Goal: Find specific page/section: Locate a particular part of the current website

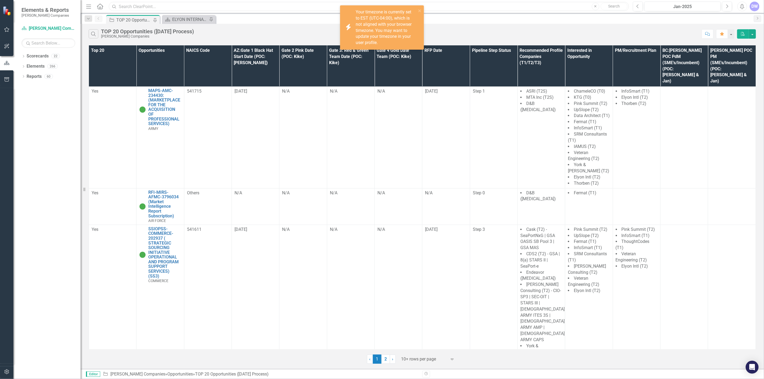
click at [153, 5] on input "text" at bounding box center [369, 6] width 520 height 9
paste input "RFI1784799"
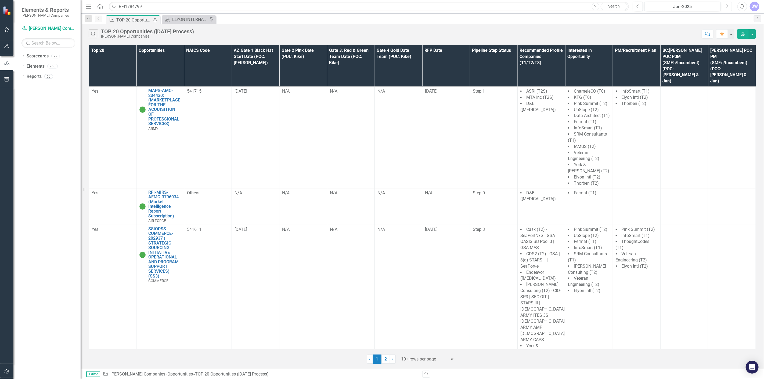
click at [726, 7] on icon "Next" at bounding box center [726, 6] width 3 height 5
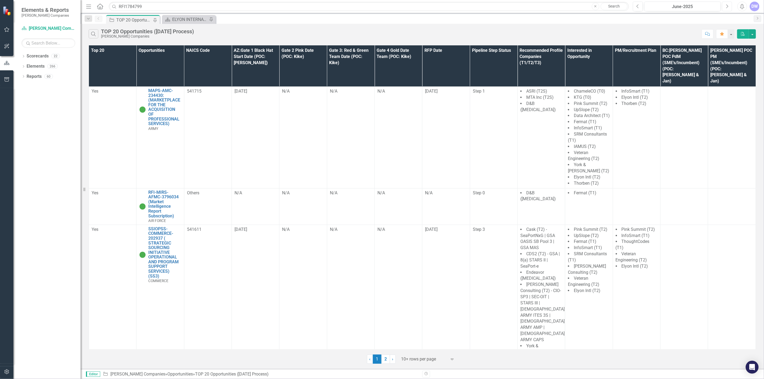
click at [726, 7] on icon "Next" at bounding box center [726, 6] width 3 height 5
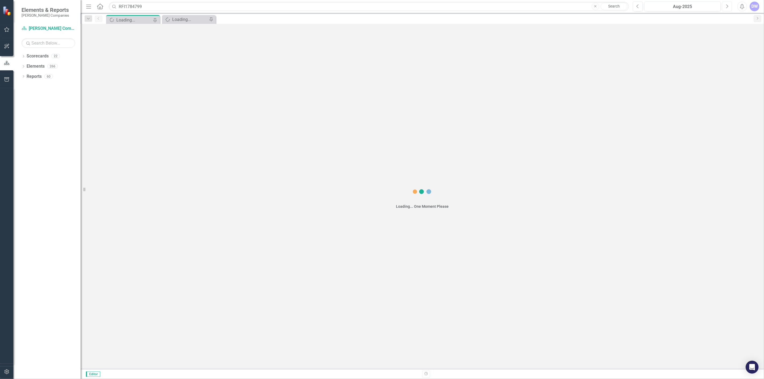
click at [726, 7] on icon "Next" at bounding box center [726, 6] width 3 height 5
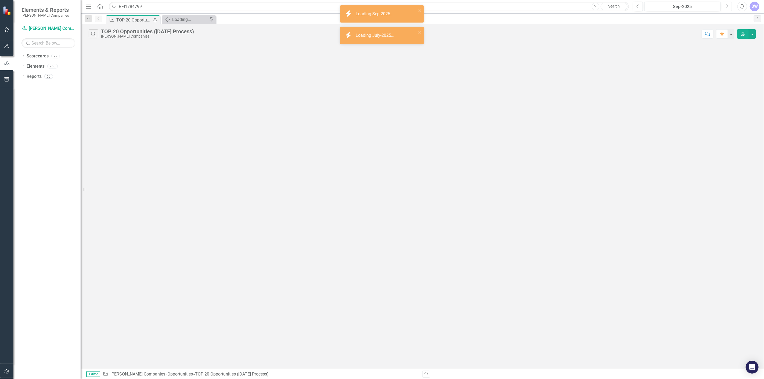
click at [726, 7] on icon "Next" at bounding box center [726, 6] width 3 height 5
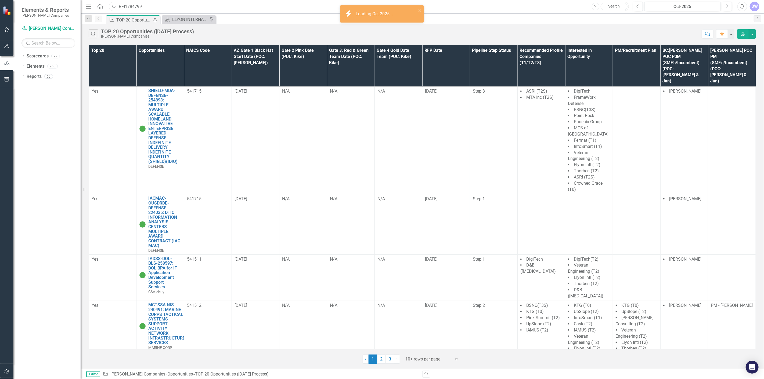
click at [202, 6] on input "RFI1784799" at bounding box center [369, 6] width 520 height 9
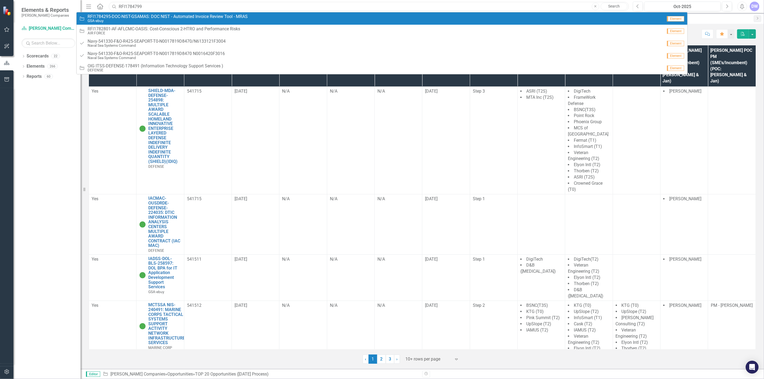
click at [159, 6] on input "RFI1784799" at bounding box center [369, 6] width 520 height 9
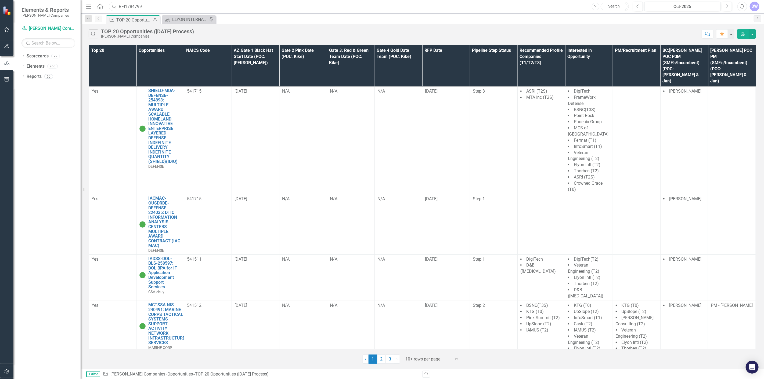
click at [159, 6] on input "RFI1784799" at bounding box center [369, 6] width 520 height 9
paste input "DOL BPA for IT Application"
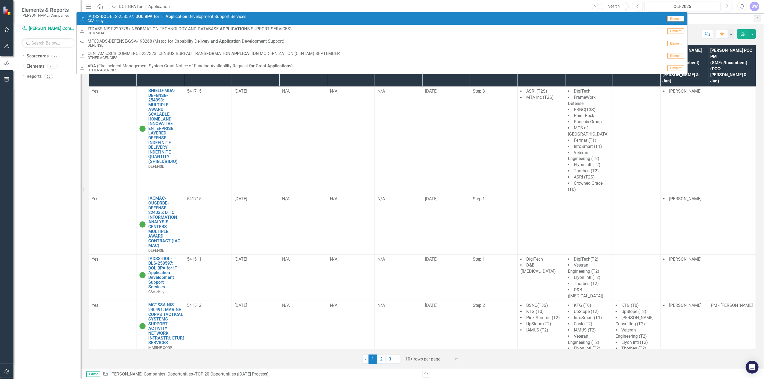
type input "DOL BPA for IT Application"
click at [116, 17] on span "I A D S S - DOL - B L S - 2 5 8 5 9 7 : DOL BPA for IT Application D e v e l o …" at bounding box center [167, 16] width 159 height 5
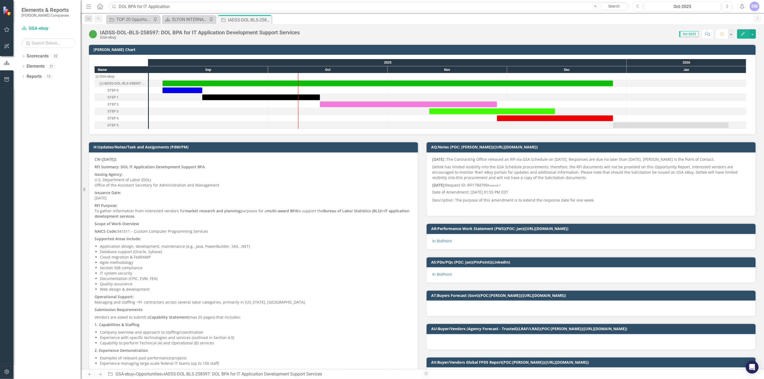
click at [721, 34] on icon "Favorite" at bounding box center [721, 34] width 5 height 4
